Goal: Task Accomplishment & Management: Manage account settings

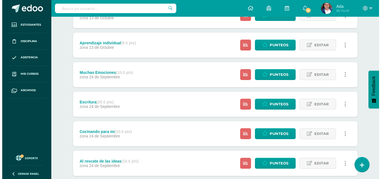
scroll to position [208, 0]
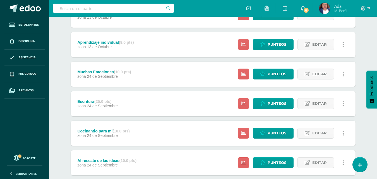
click at [343, 101] on icon at bounding box center [343, 104] width 2 height 6
click at [320, 144] on div "Ocultar Historial de actividad Eliminar" at bounding box center [332, 130] width 57 height 37
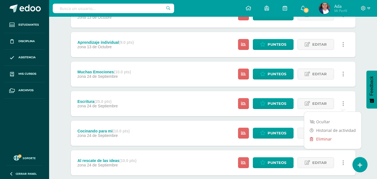
click at [319, 139] on link "Eliminar" at bounding box center [332, 139] width 57 height 9
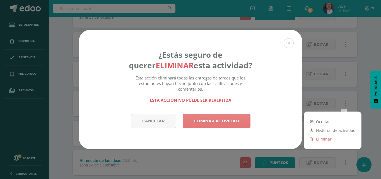
click at [217, 118] on link "Eliminar actividad" at bounding box center [217, 121] width 68 height 14
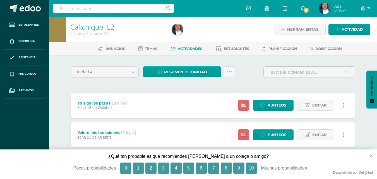
scroll to position [5, 0]
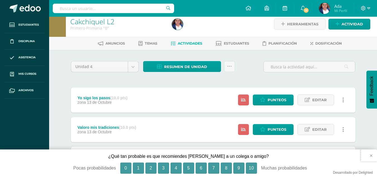
click at [371, 156] on button "×" at bounding box center [368, 155] width 16 height 12
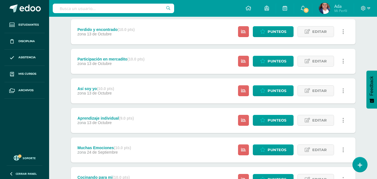
scroll to position [133, 0]
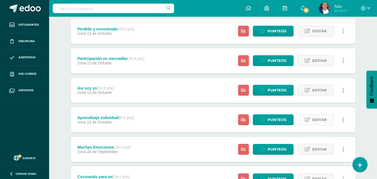
click at [320, 120] on span "Editar" at bounding box center [319, 120] width 14 height 10
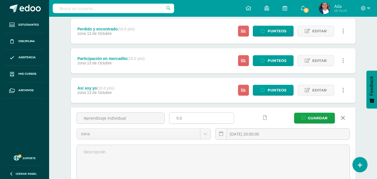
click at [177, 118] on input "9.0" at bounding box center [201, 118] width 64 height 11
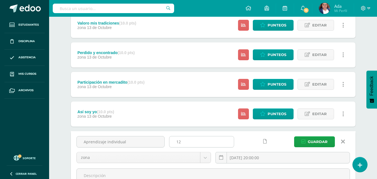
scroll to position [109, 0]
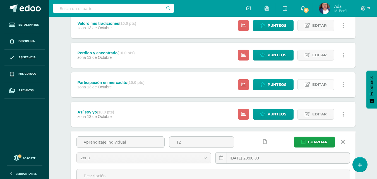
type input "12"
click at [310, 83] on link "Editar" at bounding box center [315, 84] width 37 height 11
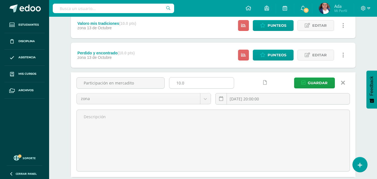
click at [180, 83] on input "10.0" at bounding box center [201, 82] width 64 height 11
type input "20.0"
click at [305, 83] on icon "submit" at bounding box center [303, 83] width 4 height 5
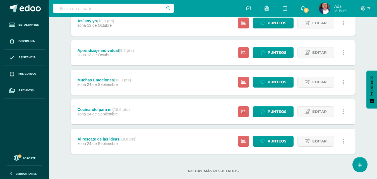
scroll to position [200, 0]
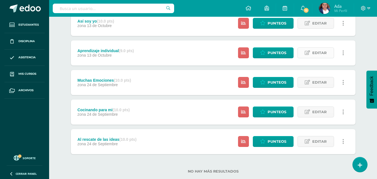
click at [304, 53] on link "Editar" at bounding box center [315, 52] width 37 height 11
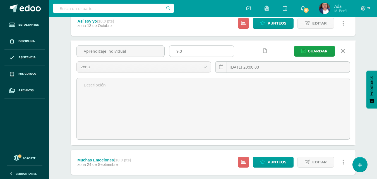
click at [178, 51] on input "9.0" at bounding box center [201, 51] width 64 height 11
type input "10.0"
click at [302, 53] on icon "submit" at bounding box center [303, 51] width 4 height 5
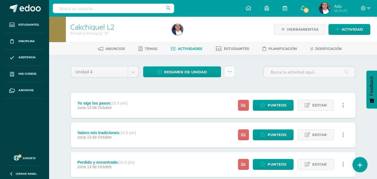
click at [230, 69] on icon at bounding box center [229, 71] width 5 height 5
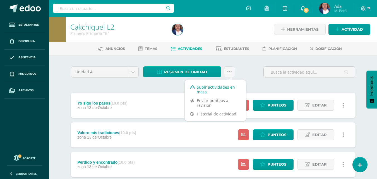
click at [219, 90] on link "Subir actividades en masa" at bounding box center [215, 89] width 61 height 13
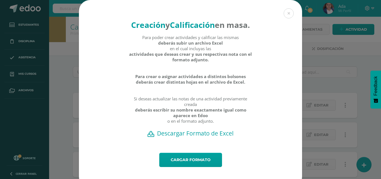
click at [205, 137] on h2 "Descargar Formato de Excel" at bounding box center [190, 133] width 203 height 8
click at [204, 167] on link "Cargar formato" at bounding box center [190, 160] width 63 height 14
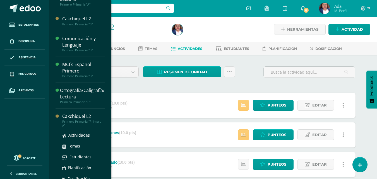
scroll to position [50, 0]
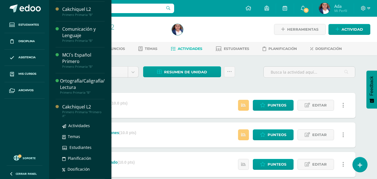
click at [73, 106] on div "Cakchiquel L2" at bounding box center [83, 107] width 42 height 6
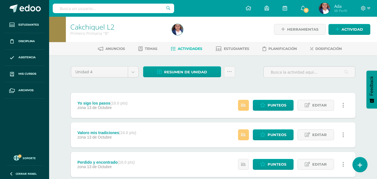
scroll to position [0, 0]
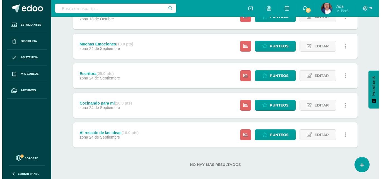
scroll to position [237, 0]
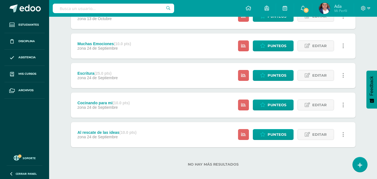
click at [342, 74] on icon at bounding box center [343, 75] width 2 height 6
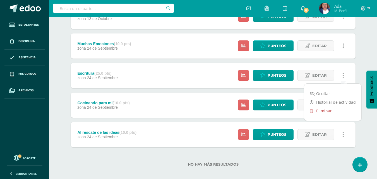
click at [321, 112] on link "Eliminar" at bounding box center [332, 110] width 57 height 9
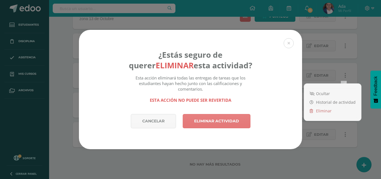
click at [227, 122] on link "Eliminar actividad" at bounding box center [217, 121] width 68 height 14
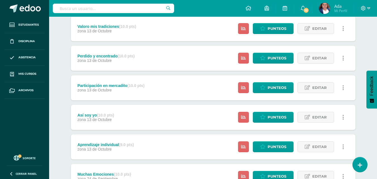
scroll to position [110, 0]
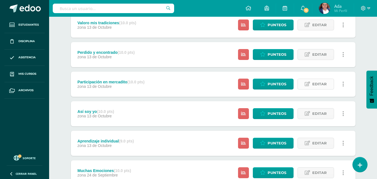
click at [311, 86] on link "Editar" at bounding box center [315, 84] width 37 height 11
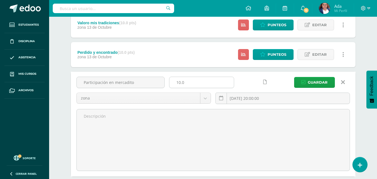
click at [178, 82] on input "10.0" at bounding box center [201, 82] width 64 height 11
type input "20.0"
click at [304, 81] on icon "submit" at bounding box center [303, 82] width 4 height 5
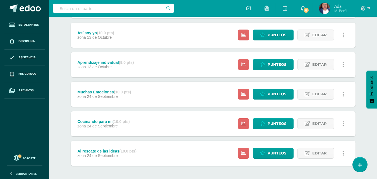
scroll to position [184, 0]
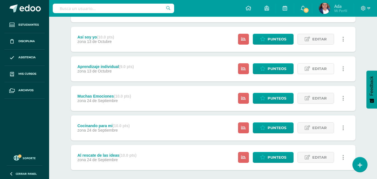
click at [309, 71] on icon at bounding box center [306, 68] width 5 height 5
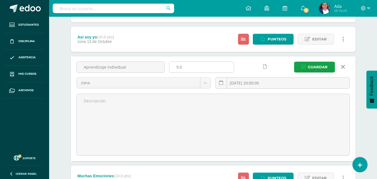
click at [179, 67] on input "9.0" at bounding box center [201, 67] width 64 height 11
type input "10.0"
click at [305, 64] on button "Guardar" at bounding box center [314, 67] width 41 height 11
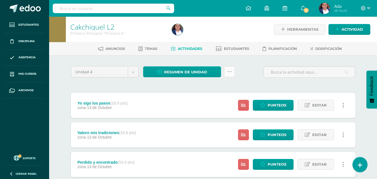
click at [232, 71] on link at bounding box center [229, 71] width 11 height 11
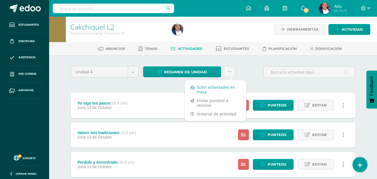
click at [210, 92] on link "Subir actividades en masa" at bounding box center [215, 89] width 61 height 13
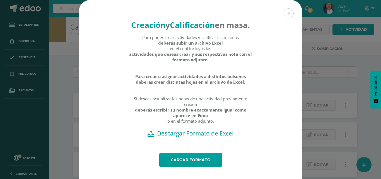
click at [201, 137] on h2 "Descargar Formato de Excel" at bounding box center [190, 133] width 203 height 8
click at [202, 167] on link "Cargar formato" at bounding box center [190, 160] width 63 height 14
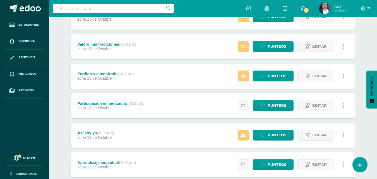
scroll to position [89, 0]
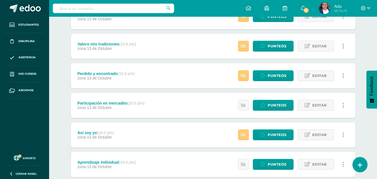
click at [171, 43] on div "Valoro mis tradiciones (10.0 pts) zona 13 de Octubre Estatus de Actividad: 0 Es…" at bounding box center [213, 46] width 284 height 25
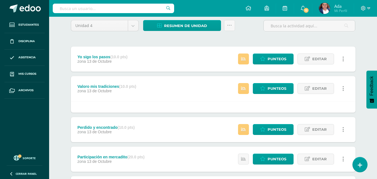
scroll to position [0, 0]
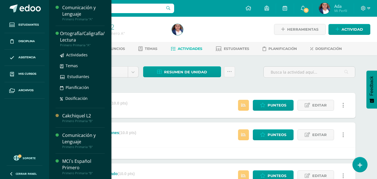
click at [67, 32] on div "Ortografía/Caligrafía/ Lectura" at bounding box center [82, 36] width 45 height 13
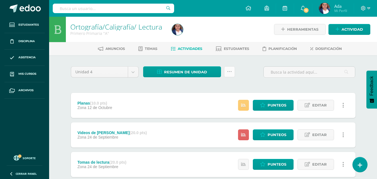
click at [231, 72] on link at bounding box center [229, 71] width 11 height 11
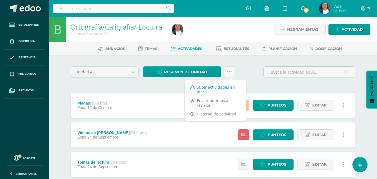
click at [214, 87] on link "Subir actividades en masa" at bounding box center [215, 89] width 61 height 13
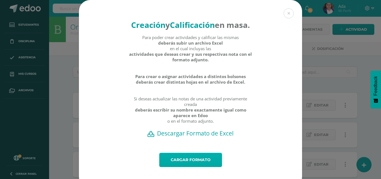
click at [185, 167] on link "Cargar formato" at bounding box center [190, 160] width 63 height 14
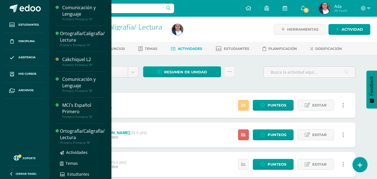
click at [71, 136] on div "Ortografía/Caligrafía/ Lectura" at bounding box center [82, 134] width 45 height 13
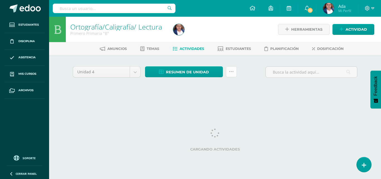
click at [230, 70] on icon at bounding box center [231, 71] width 5 height 5
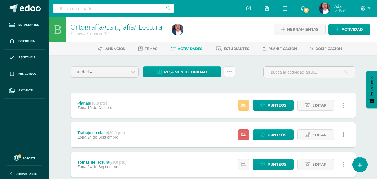
click at [230, 74] on link at bounding box center [229, 71] width 11 height 11
click at [186, 48] on span "Actividades" at bounding box center [190, 49] width 25 height 4
click at [231, 73] on icon at bounding box center [229, 71] width 5 height 5
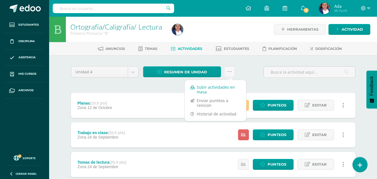
click at [217, 87] on link "Subir actividades en masa" at bounding box center [215, 89] width 61 height 13
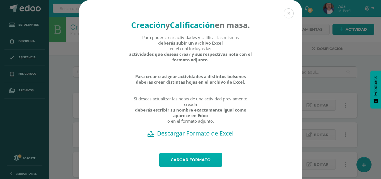
click at [190, 167] on link "Cargar formato" at bounding box center [190, 160] width 63 height 14
click at [286, 15] on button at bounding box center [288, 13] width 10 height 10
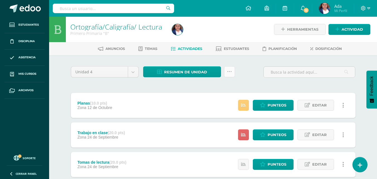
click at [232, 74] on link at bounding box center [229, 71] width 11 height 11
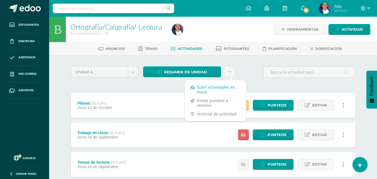
click at [216, 88] on link "Subir actividades en masa" at bounding box center [215, 89] width 61 height 13
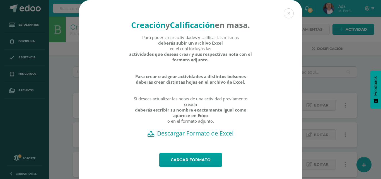
click at [178, 137] on h2 "Descargar Formato de Excel" at bounding box center [190, 133] width 203 height 8
click at [184, 167] on link "Cargar formato" at bounding box center [190, 160] width 63 height 14
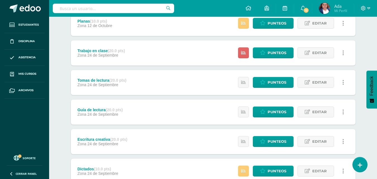
scroll to position [153, 0]
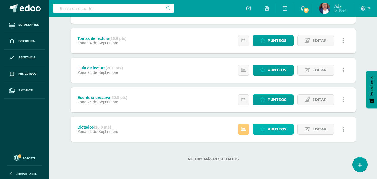
click at [267, 125] on link "Punteos" at bounding box center [273, 129] width 41 height 11
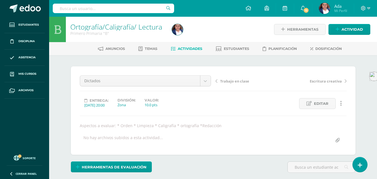
click at [178, 47] on span "Actividades" at bounding box center [190, 49] width 25 height 4
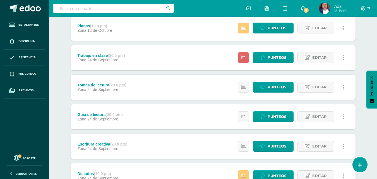
scroll to position [106, 0]
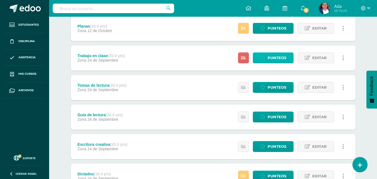
click at [261, 56] on icon at bounding box center [262, 57] width 5 height 5
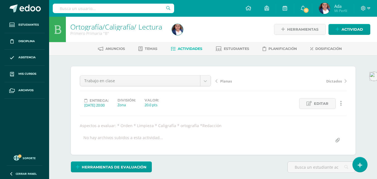
click at [188, 49] on span "Actividades" at bounding box center [190, 49] width 25 height 4
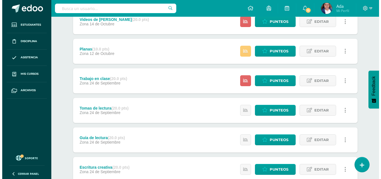
scroll to position [88, 0]
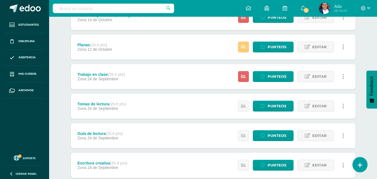
click at [341, 75] on link at bounding box center [343, 76] width 11 height 11
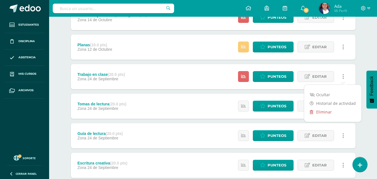
click at [319, 114] on link "Eliminar" at bounding box center [332, 112] width 57 height 9
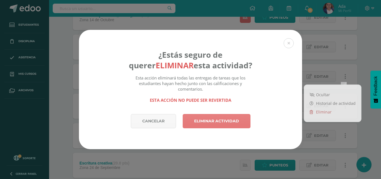
click at [236, 118] on link "Eliminar actividad" at bounding box center [217, 121] width 68 height 14
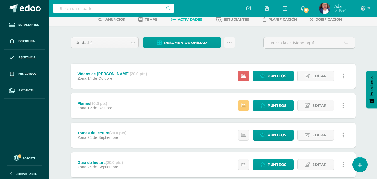
scroll to position [30, 0]
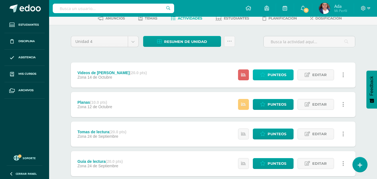
click at [276, 77] on span "Punteos" at bounding box center [276, 75] width 19 height 10
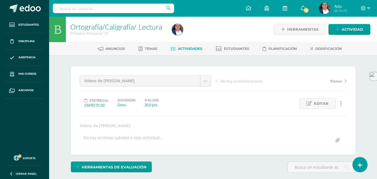
click at [187, 49] on span "Actividades" at bounding box center [190, 49] width 25 height 4
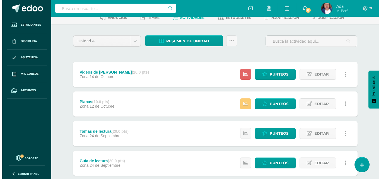
scroll to position [31, 0]
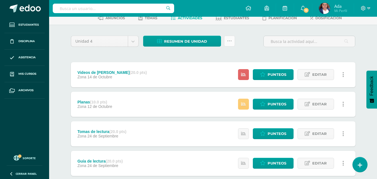
click at [230, 42] on icon at bounding box center [229, 41] width 5 height 5
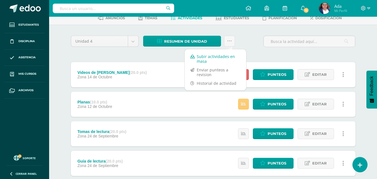
click at [214, 60] on link "Subir actividades en masa" at bounding box center [215, 58] width 61 height 13
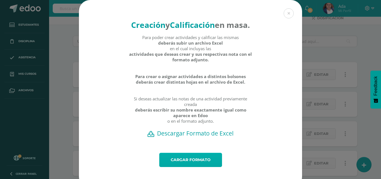
click at [182, 167] on link "Cargar formato" at bounding box center [190, 160] width 63 height 14
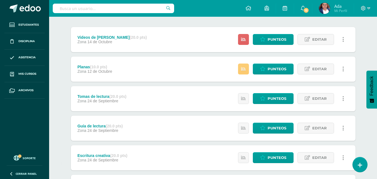
scroll to position [70, 0]
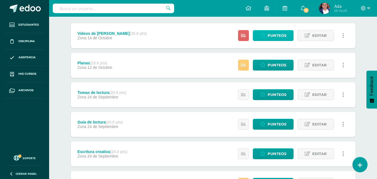
click at [269, 38] on span "Punteos" at bounding box center [276, 35] width 19 height 10
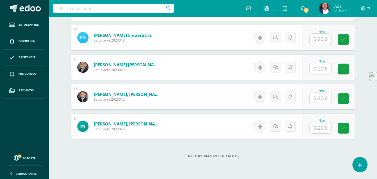
scroll to position [582, 0]
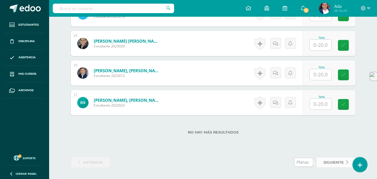
click at [332, 160] on span "siguiente" at bounding box center [333, 162] width 20 height 10
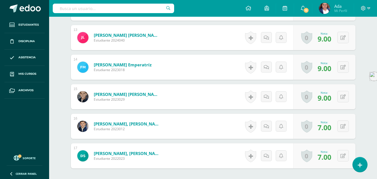
scroll to position [576, 0]
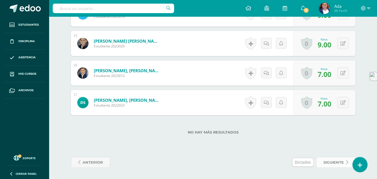
click at [331, 161] on span "siguiente" at bounding box center [333, 162] width 20 height 10
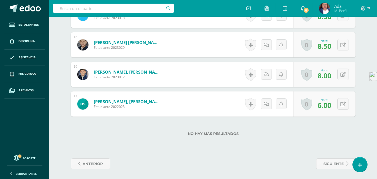
scroll to position [582, 0]
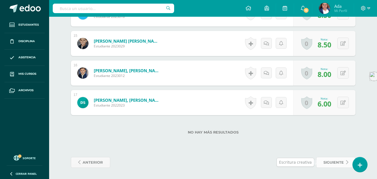
click at [333, 160] on span "siguiente" at bounding box center [333, 162] width 20 height 10
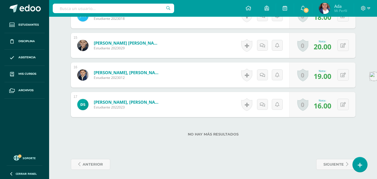
scroll to position [582, 0]
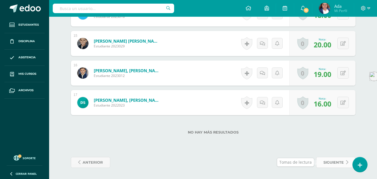
click at [327, 161] on span "siguiente" at bounding box center [333, 162] width 20 height 10
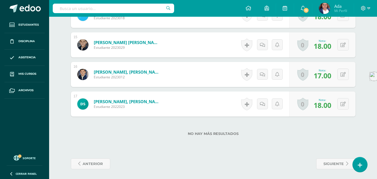
scroll to position [582, 0]
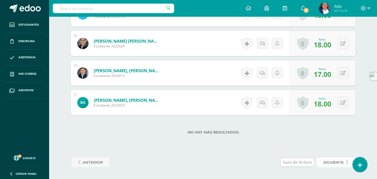
click at [330, 159] on span "siguiente" at bounding box center [333, 162] width 20 height 10
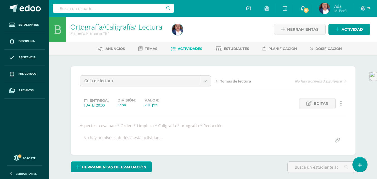
click at [196, 48] on span "Actividades" at bounding box center [190, 49] width 25 height 4
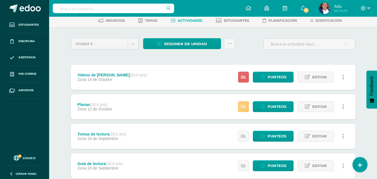
scroll to position [28, 0]
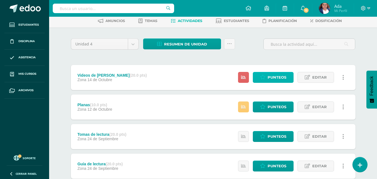
click at [270, 76] on span "Punteos" at bounding box center [276, 77] width 19 height 10
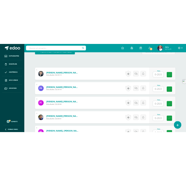
scroll to position [169, 0]
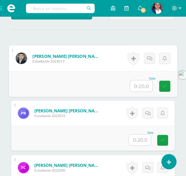
click at [139, 82] on input "text" at bounding box center [141, 86] width 22 height 11
type input "11"
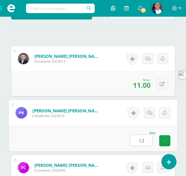
type input "13"
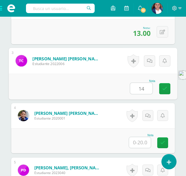
type input "14"
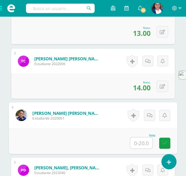
click at [138, 141] on input "text" at bounding box center [141, 143] width 22 height 11
type input "13"
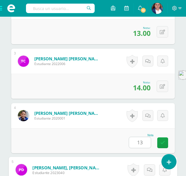
scroll to position [385, 0]
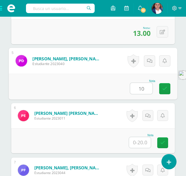
type input "10"
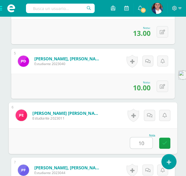
type input "10"
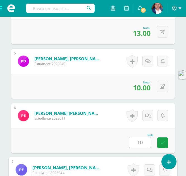
scroll to position [495, 0]
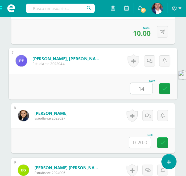
type input "14"
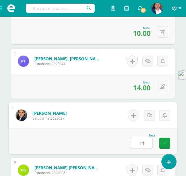
type input "14"
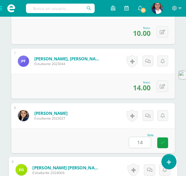
scroll to position [604, 0]
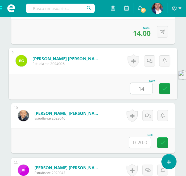
type input "14"
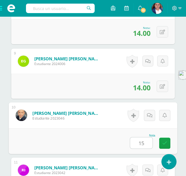
type input "15"
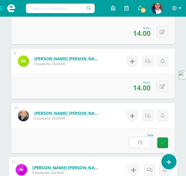
scroll to position [713, 0]
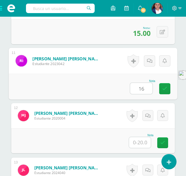
type input "16"
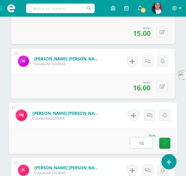
type input "16"
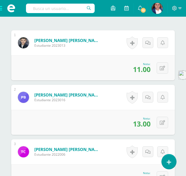
scroll to position [187, 0]
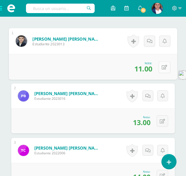
click at [162, 68] on icon at bounding box center [164, 67] width 6 height 5
type input "14"
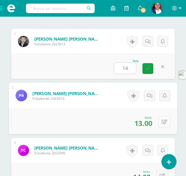
click at [163, 121] on icon at bounding box center [164, 122] width 6 height 5
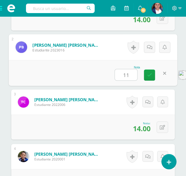
scroll to position [236, 0]
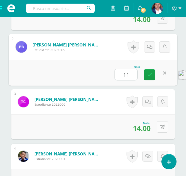
type input "11"
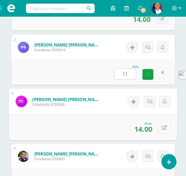
click at [164, 130] on icon at bounding box center [164, 127] width 6 height 5
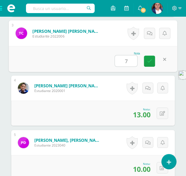
scroll to position [304, 0]
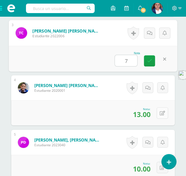
type input "7"
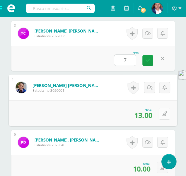
click at [162, 108] on button at bounding box center [164, 114] width 12 height 12
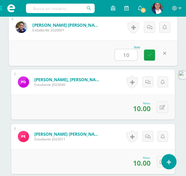
scroll to position [367, 0]
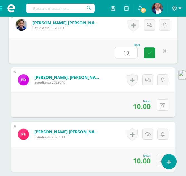
type input "10"
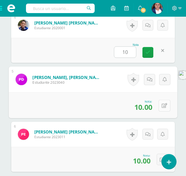
click at [161, 105] on button at bounding box center [164, 106] width 12 height 12
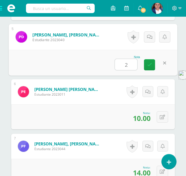
scroll to position [414, 0]
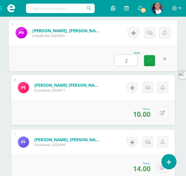
type input "2"
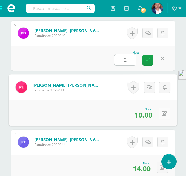
click at [162, 110] on button at bounding box center [164, 114] width 12 height 12
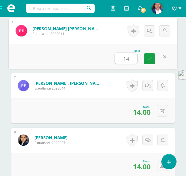
scroll to position [471, 0]
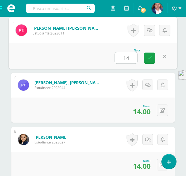
type input "14"
click at [162, 110] on icon at bounding box center [161, 110] width 5 height 5
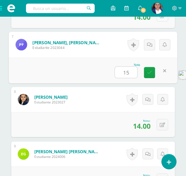
scroll to position [523, 0]
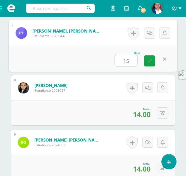
type input "15"
click at [162, 110] on button at bounding box center [161, 113] width 11 height 11
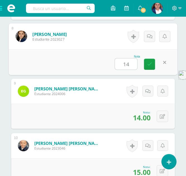
scroll to position [574, 0]
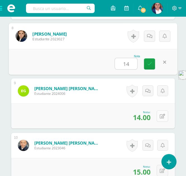
type input "14"
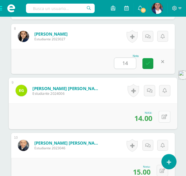
click at [162, 115] on icon at bounding box center [164, 117] width 6 height 5
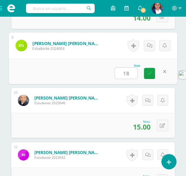
scroll to position [619, 0]
type input "18"
click at [162, 128] on icon at bounding box center [161, 126] width 5 height 5
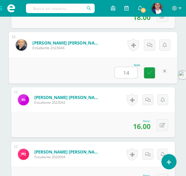
scroll to position [675, 0]
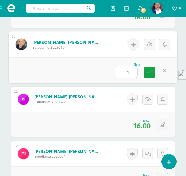
type input "14"
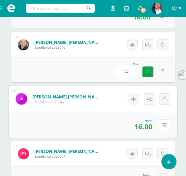
click at [162, 128] on button at bounding box center [164, 125] width 12 height 12
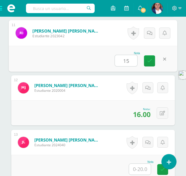
scroll to position [745, 0]
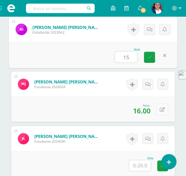
type input "15"
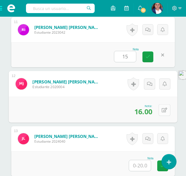
click at [163, 111] on icon at bounding box center [164, 110] width 6 height 5
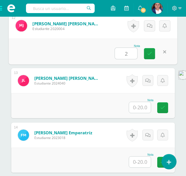
scroll to position [803, 0]
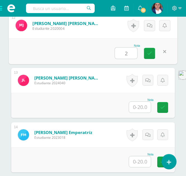
click at [163, 111] on link at bounding box center [162, 107] width 11 height 11
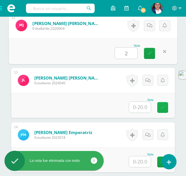
click at [162, 107] on icon at bounding box center [162, 107] width 5 height 5
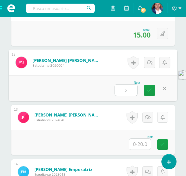
scroll to position [761, 0]
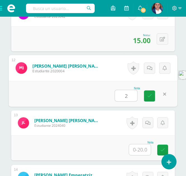
type input "2"
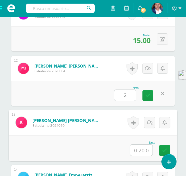
click at [141, 153] on input "text" at bounding box center [141, 150] width 22 height 11
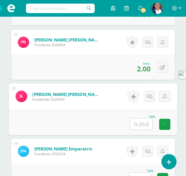
scroll to position [787, 0]
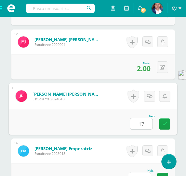
type input "17"
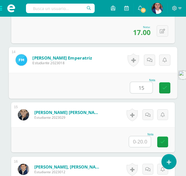
scroll to position [882, 0]
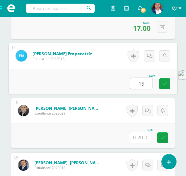
type input "15"
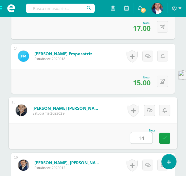
type input "14"
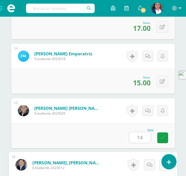
scroll to position [986, 0]
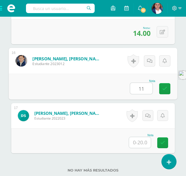
type input "11"
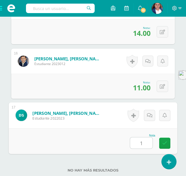
type input "14"
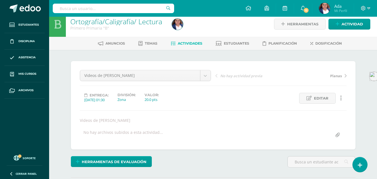
scroll to position [0, 0]
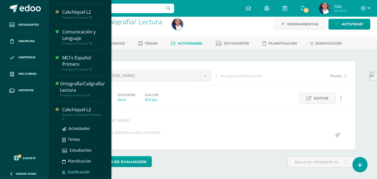
scroll to position [50, 0]
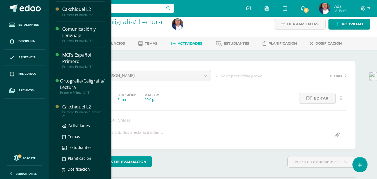
click at [72, 108] on div "Cakchiquel L2" at bounding box center [83, 107] width 42 height 6
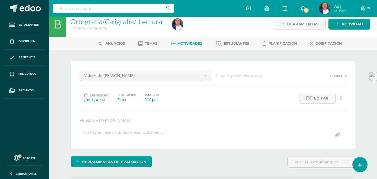
scroll to position [0, 0]
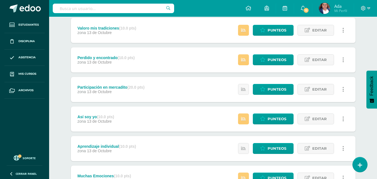
scroll to position [105, 0]
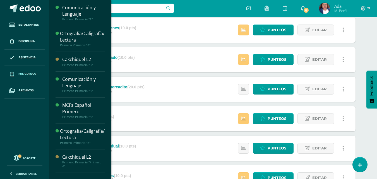
click at [20, 76] on span "Mis cursos" at bounding box center [27, 74] width 18 height 4
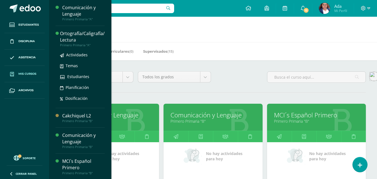
click at [70, 45] on div "Primero Primaria "A"" at bounding box center [82, 45] width 45 height 4
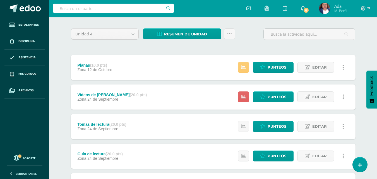
scroll to position [58, 0]
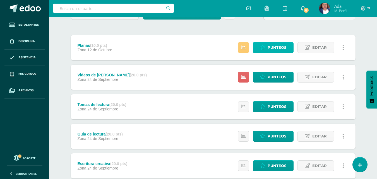
click at [278, 49] on span "Punteos" at bounding box center [276, 47] width 19 height 10
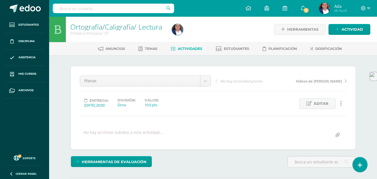
click at [185, 46] on link "Actividades" at bounding box center [186, 48] width 31 height 9
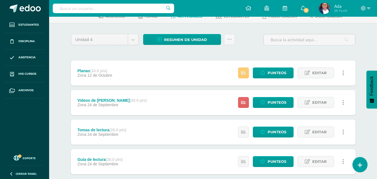
scroll to position [33, 0]
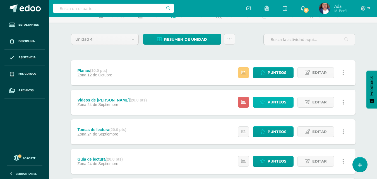
click at [270, 104] on span "Punteos" at bounding box center [276, 102] width 19 height 10
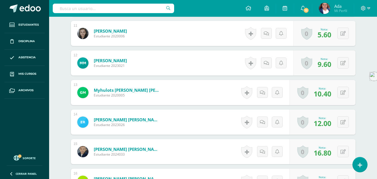
scroll to position [552, 0]
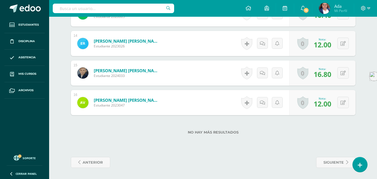
click at [205, 139] on div "No hay más resultados" at bounding box center [213, 128] width 284 height 26
click at [166, 127] on div "No hay más resultados" at bounding box center [213, 128] width 284 height 26
